Goal: Information Seeking & Learning: Learn about a topic

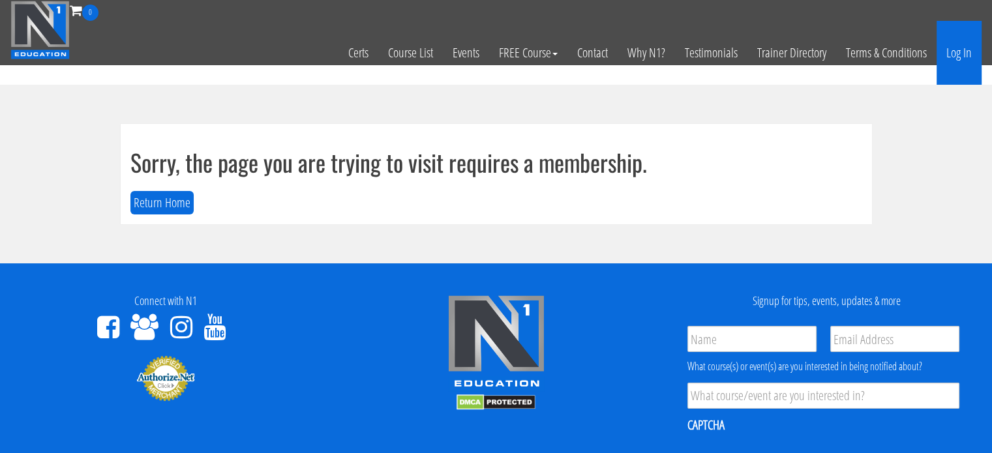
click at [957, 53] on link "Log In" at bounding box center [958, 53] width 45 height 64
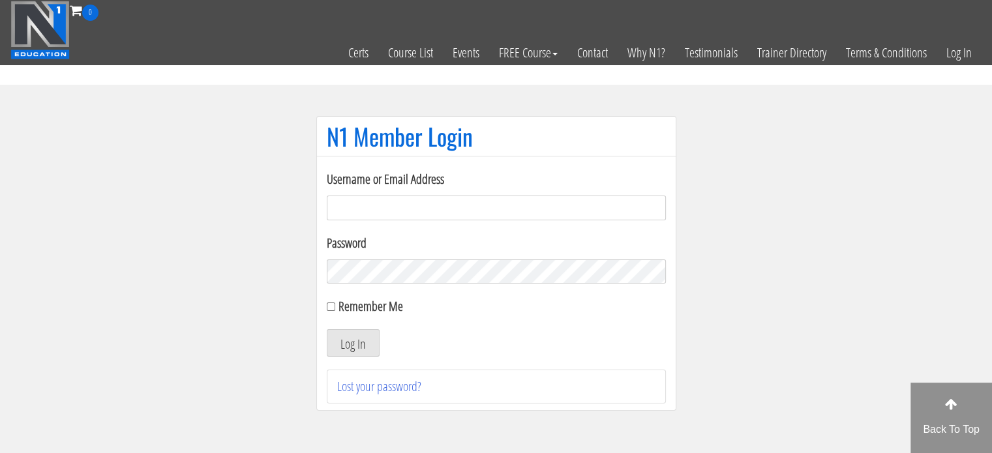
type input "jcoombes.cop@rothleylaw.com"
click at [237, 240] on section "N1 Member Login Username or Email Address jcoombes.cop@rothleylaw.com Password …" at bounding box center [496, 270] width 992 height 370
click at [327, 305] on input "Remember Me" at bounding box center [331, 307] width 8 height 8
checkbox input "true"
click at [352, 338] on button "Log In" at bounding box center [353, 342] width 53 height 27
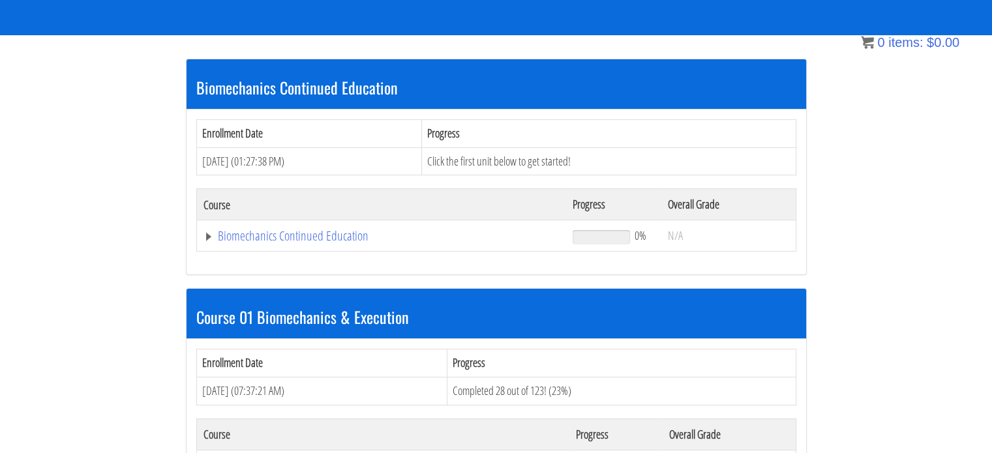
scroll to position [372, 0]
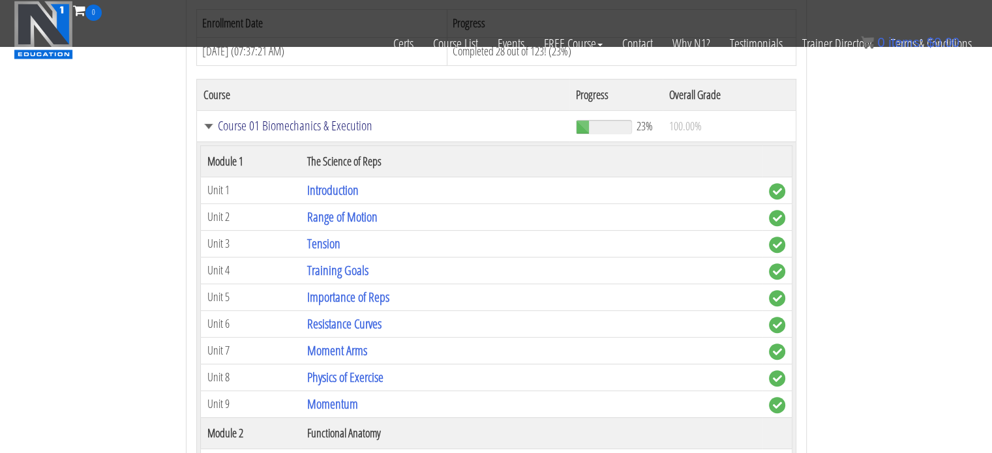
scroll to position [492, 0]
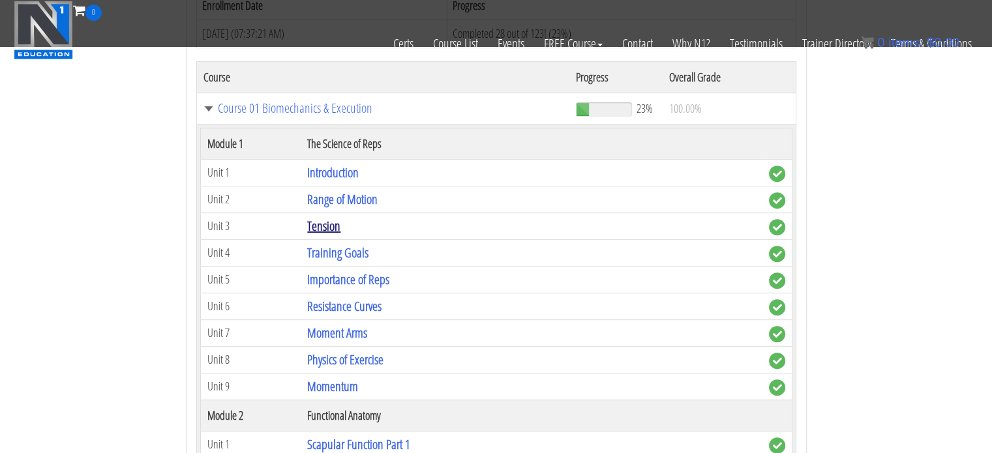
click at [321, 218] on link "Tension" at bounding box center [323, 226] width 33 height 18
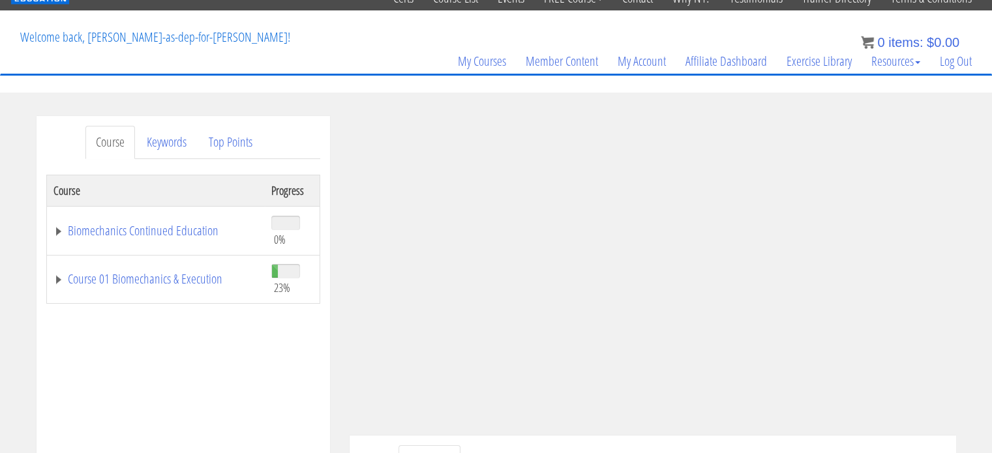
scroll to position [57, 0]
